Goal: Complete application form: Complete application form

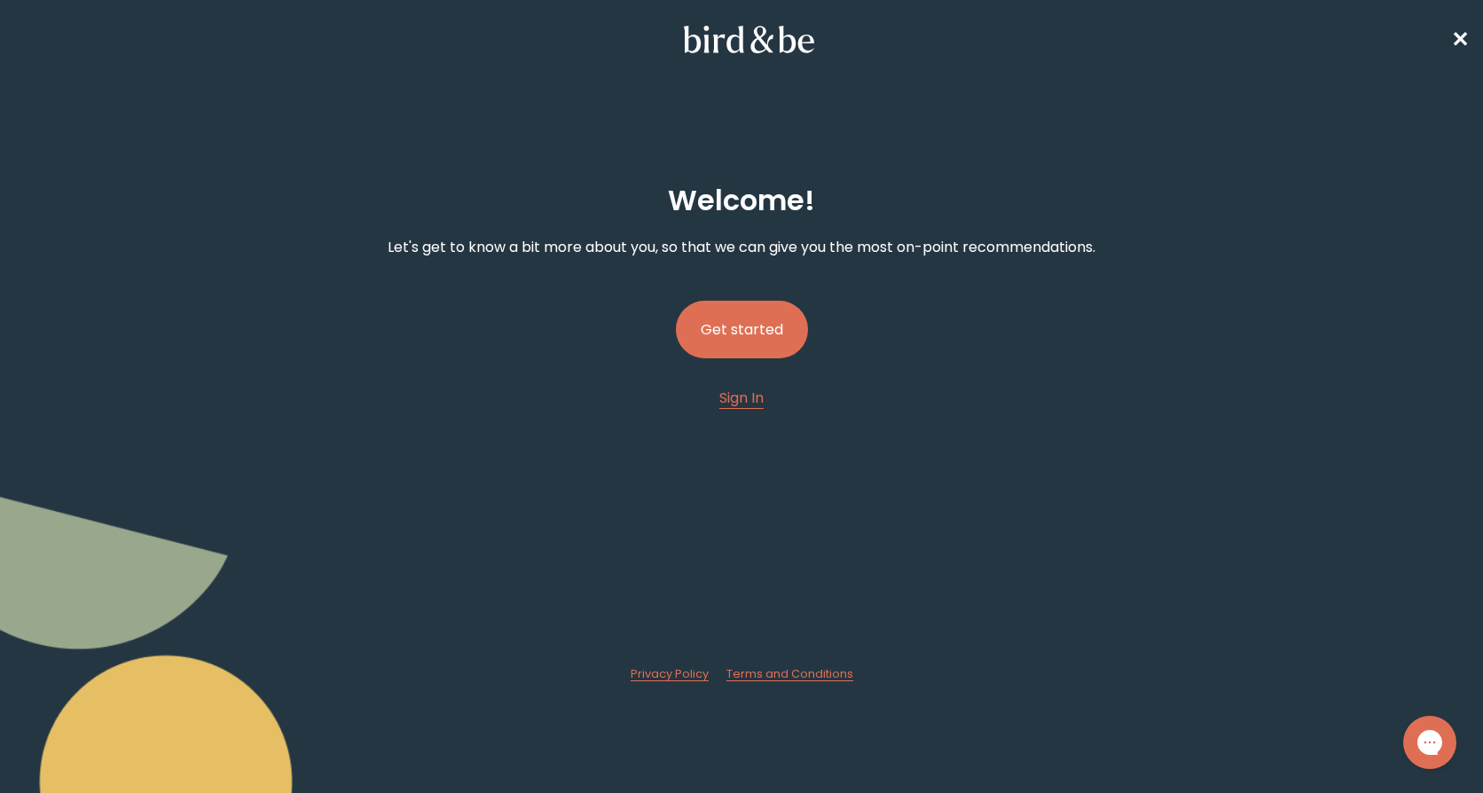
click at [715, 358] on button "Get started" at bounding box center [742, 330] width 132 height 58
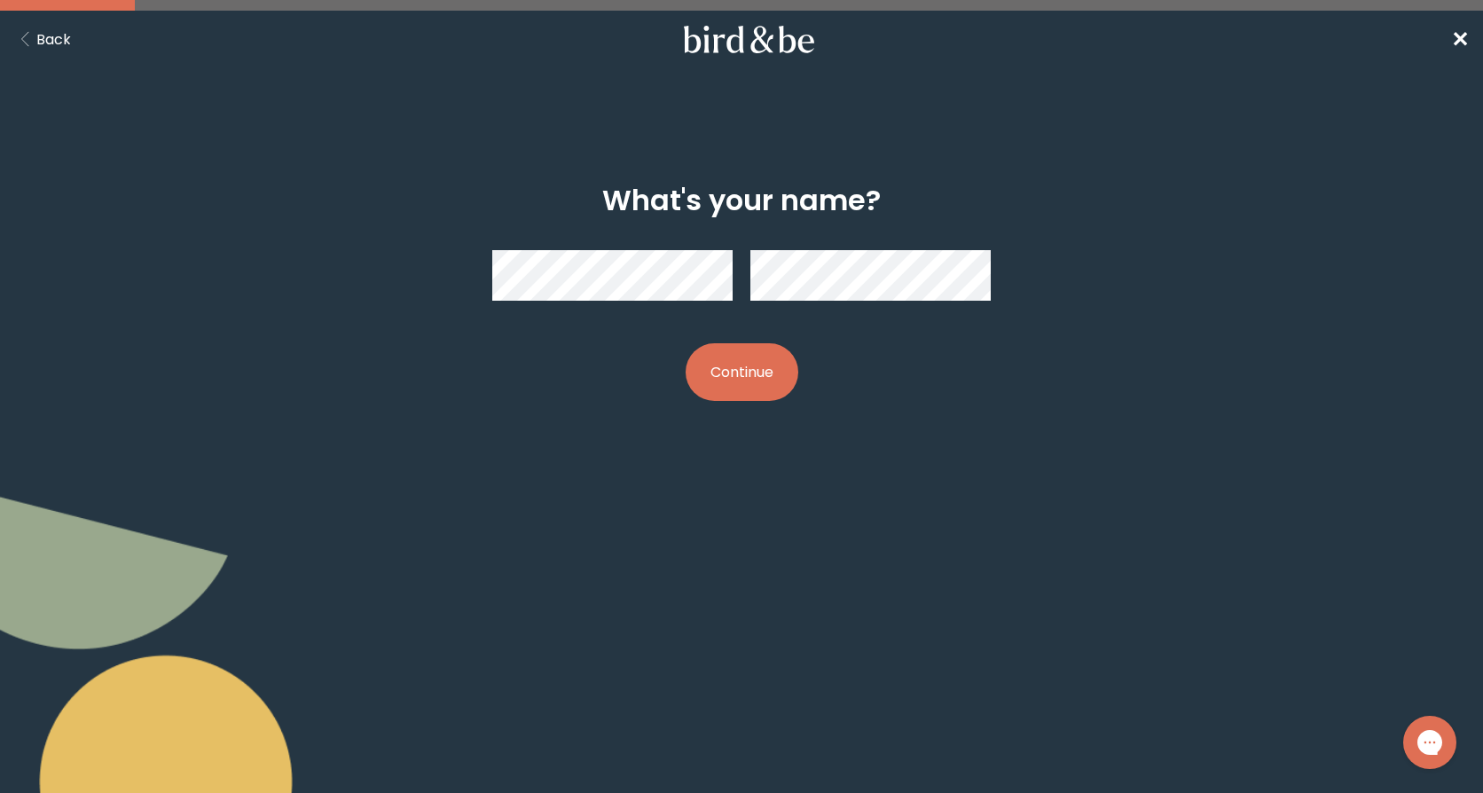
click at [755, 392] on button "Continue" at bounding box center [741, 372] width 113 height 58
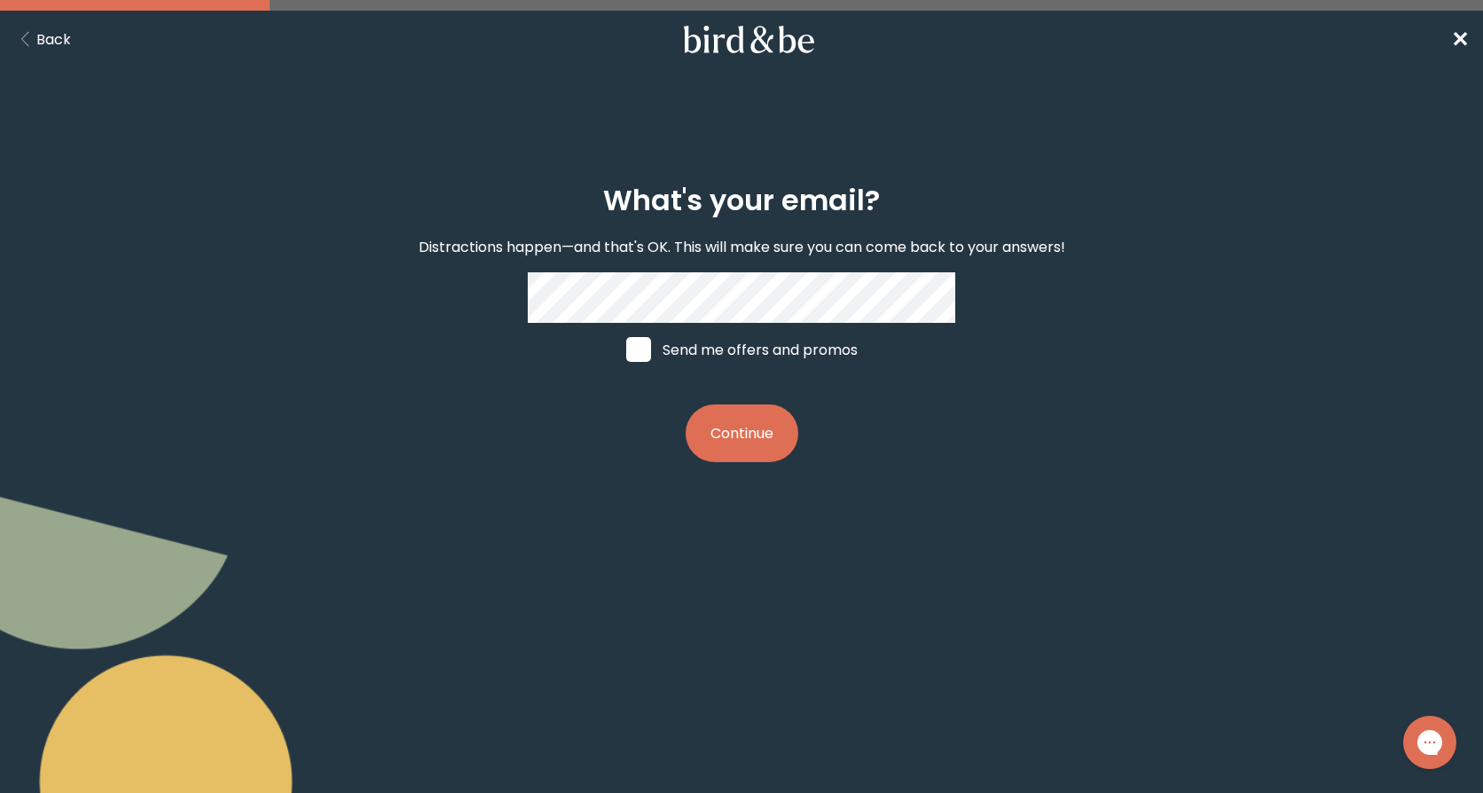
click at [740, 438] on button "Continue" at bounding box center [741, 433] width 113 height 58
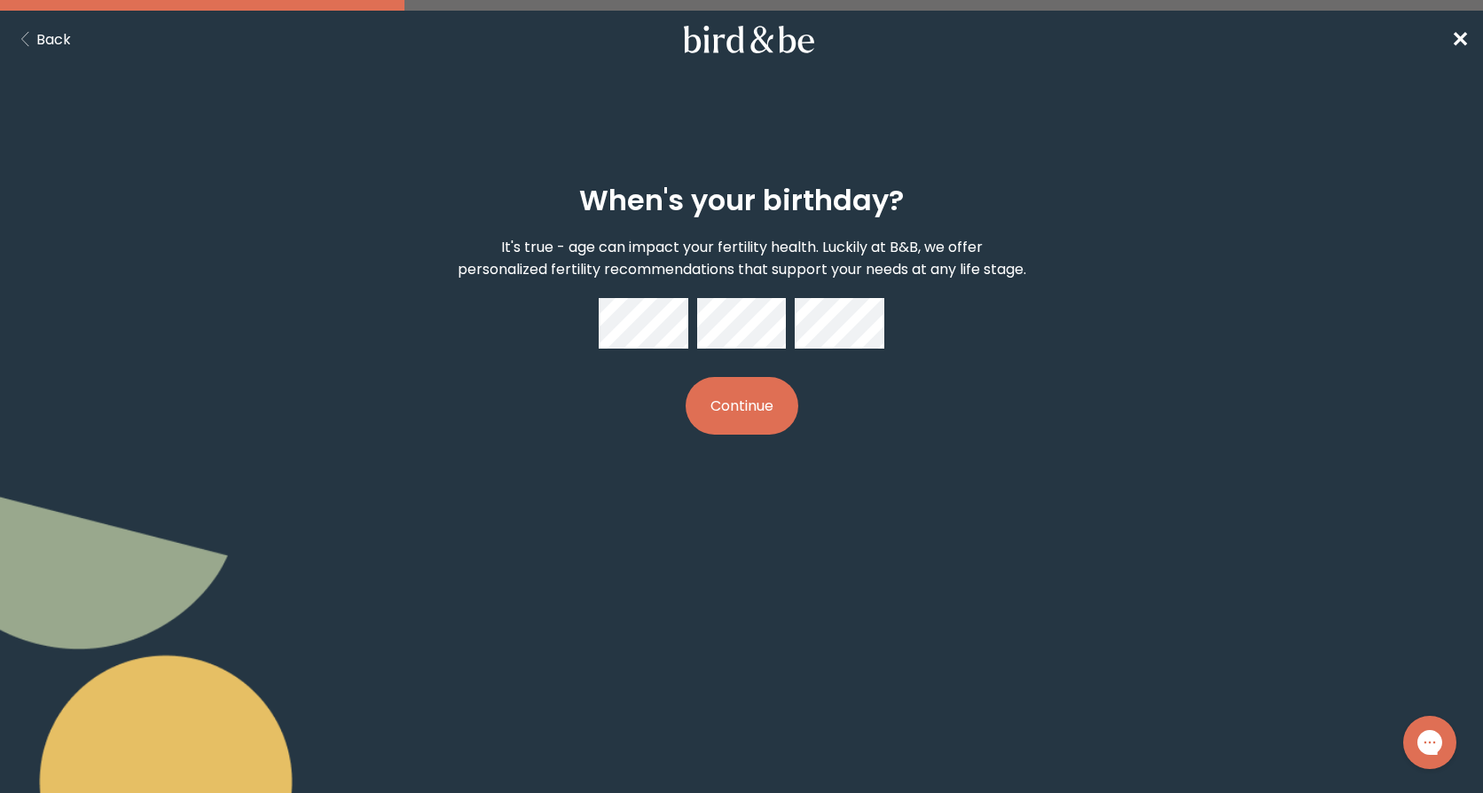
click at [745, 425] on button "Continue" at bounding box center [741, 406] width 113 height 58
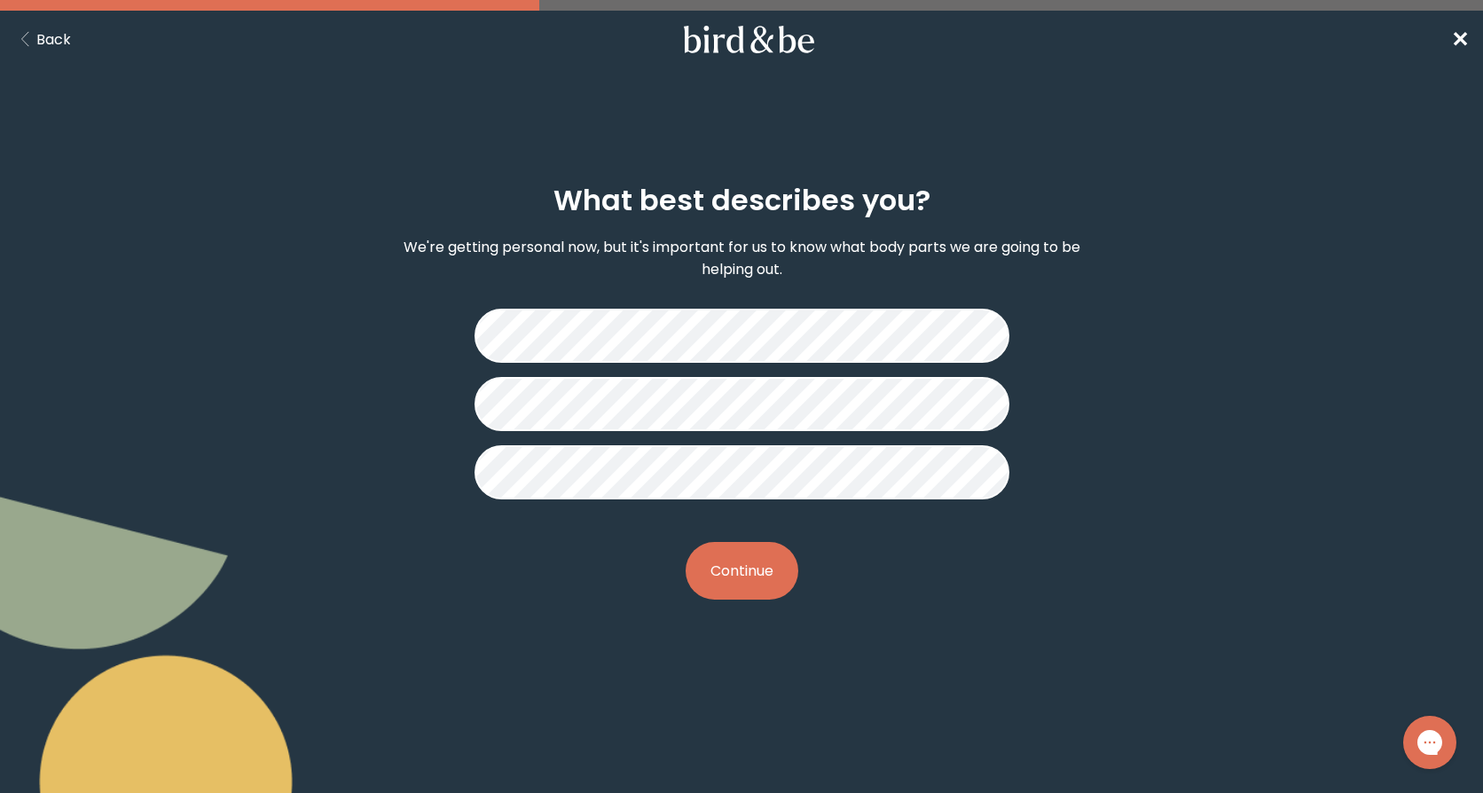
click at [723, 560] on button "Continue" at bounding box center [741, 571] width 113 height 58
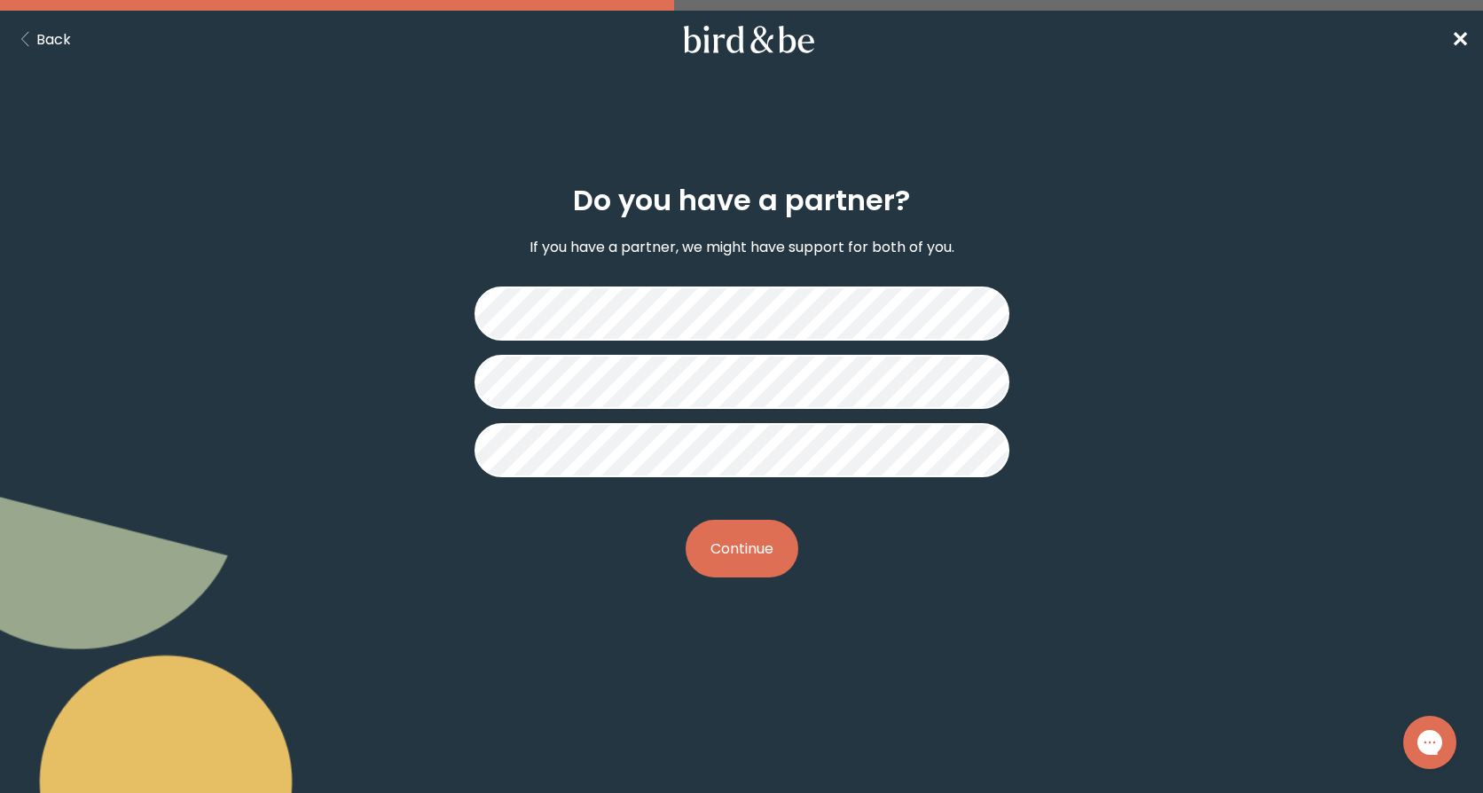
click at [759, 554] on button "Continue" at bounding box center [741, 549] width 113 height 58
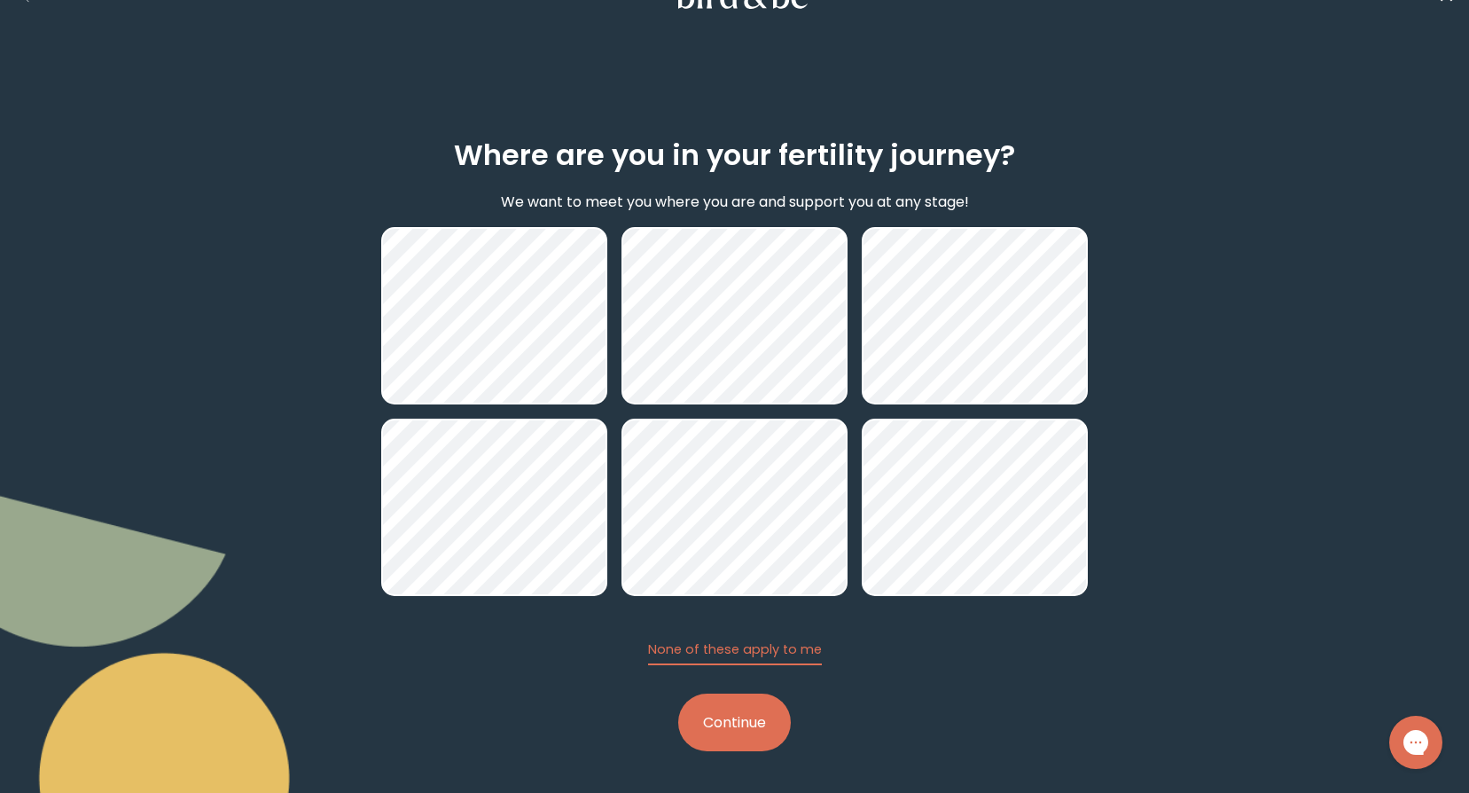
scroll to position [45, 0]
click at [715, 733] on button "Continue" at bounding box center [734, 722] width 113 height 58
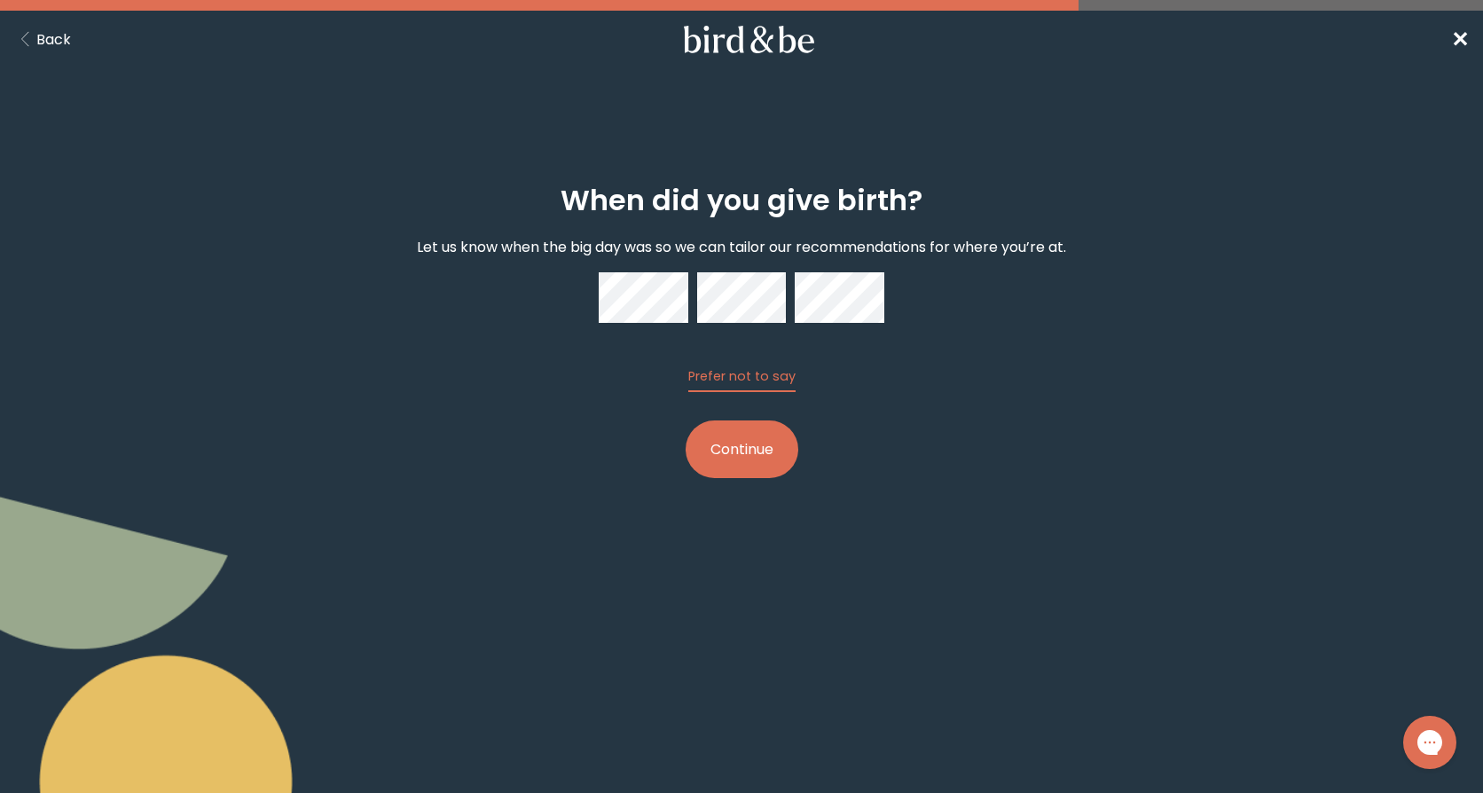
click at [759, 450] on button "Continue" at bounding box center [741, 449] width 113 height 58
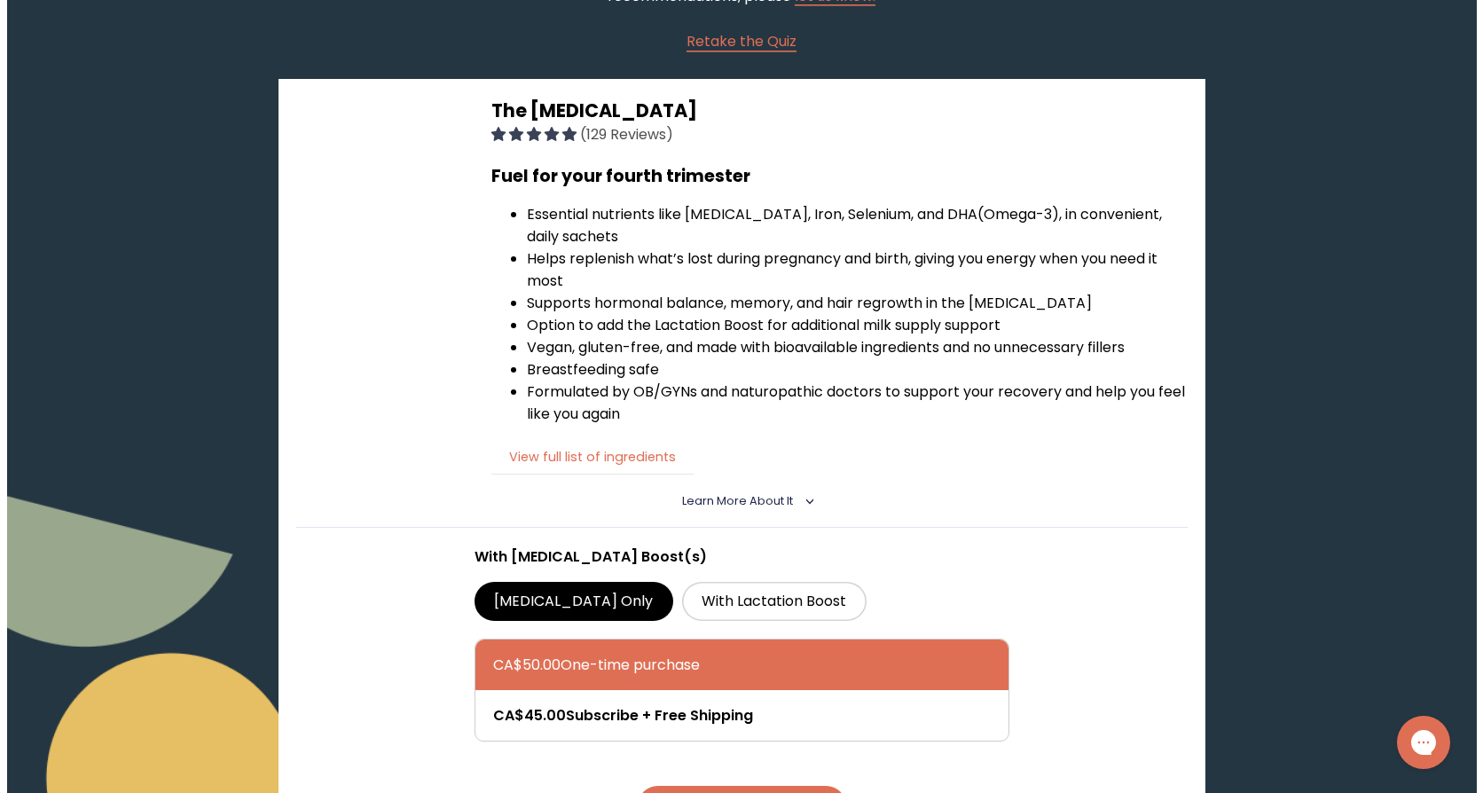
scroll to position [244, 0]
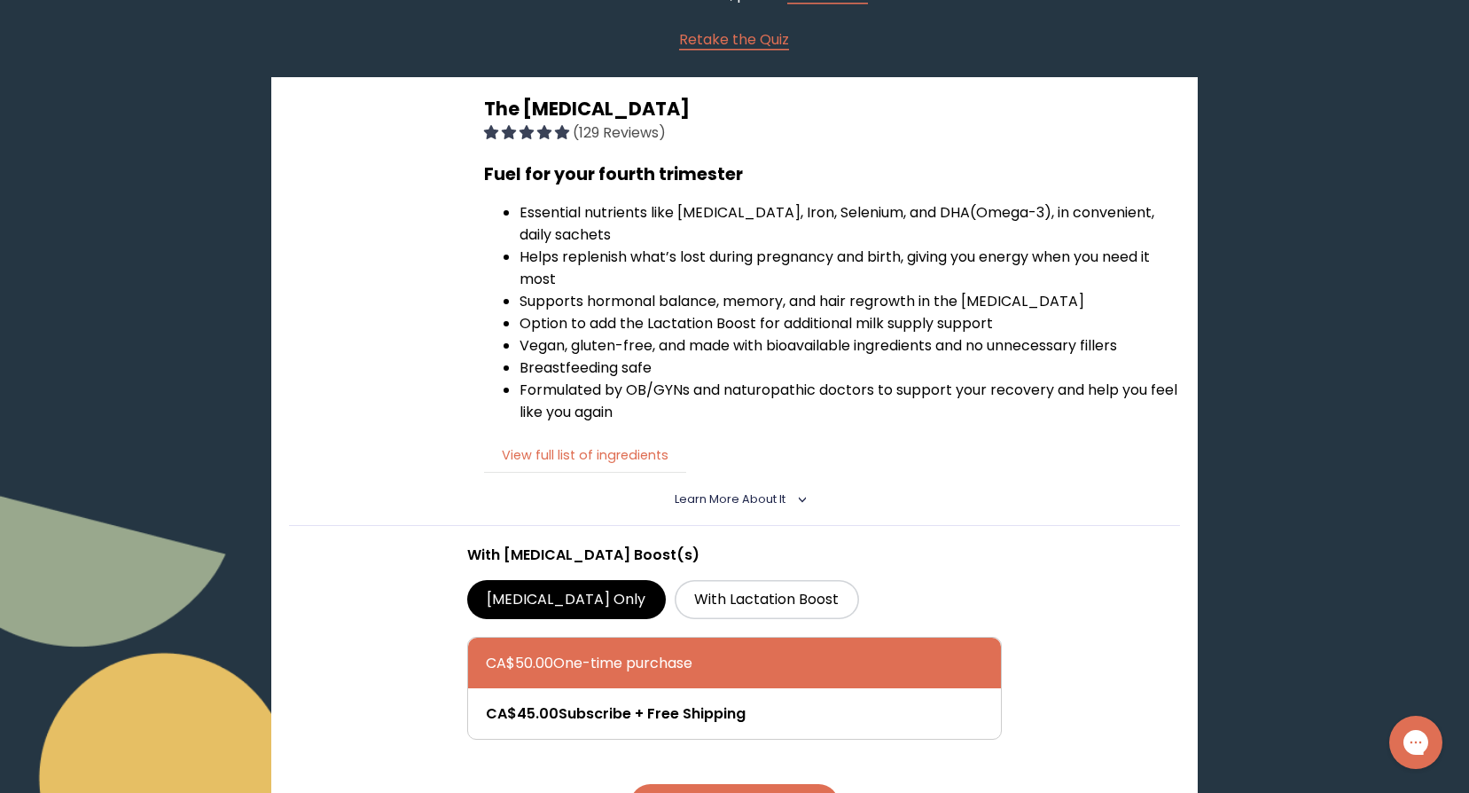
click at [622, 458] on button "View full list of ingredients" at bounding box center [585, 455] width 202 height 36
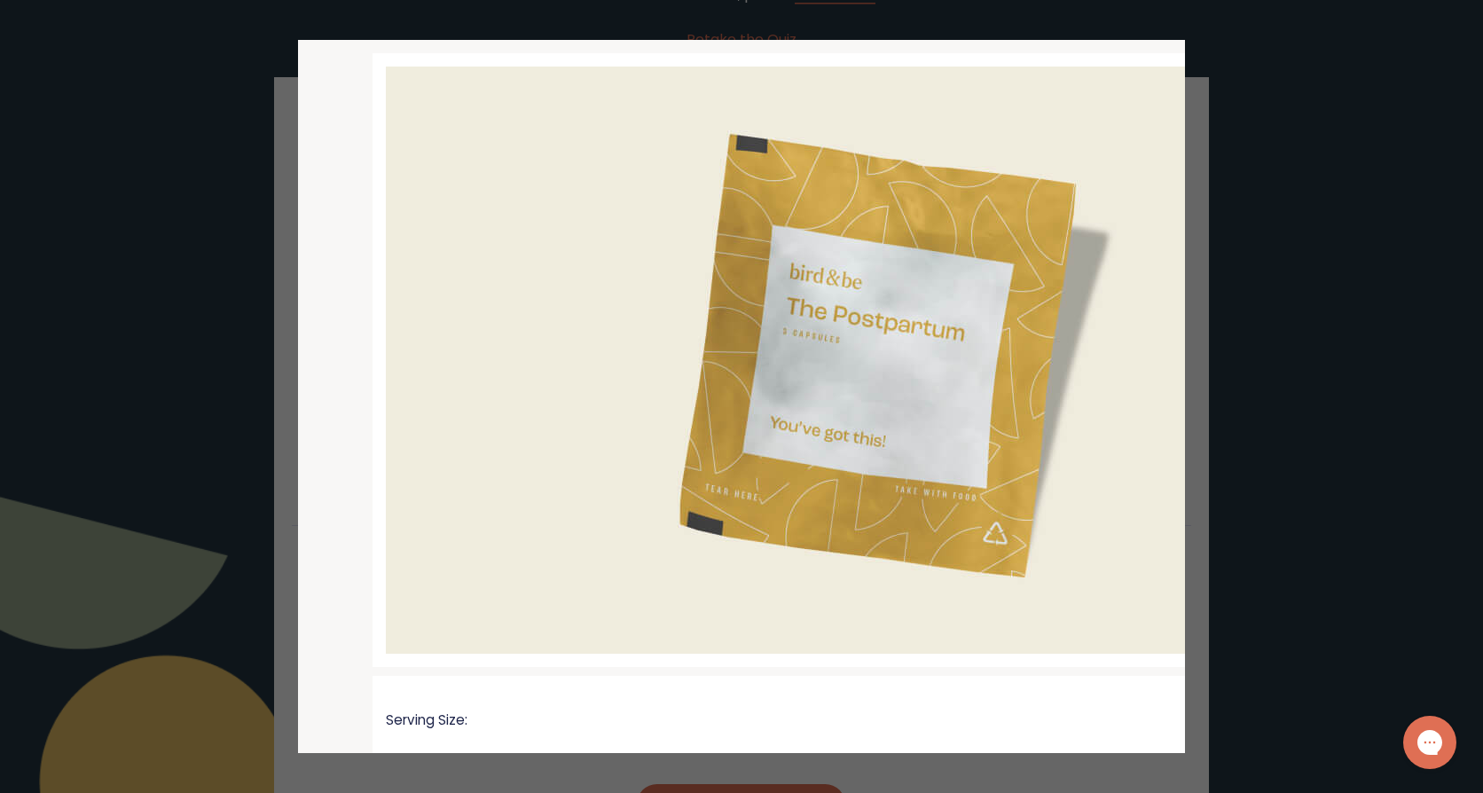
scroll to position [0, 0]
